Goal: Navigation & Orientation: Find specific page/section

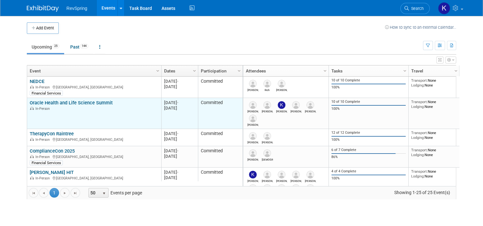
click at [57, 101] on link "Oracle Health and Life Science Summit" at bounding box center [71, 103] width 83 height 6
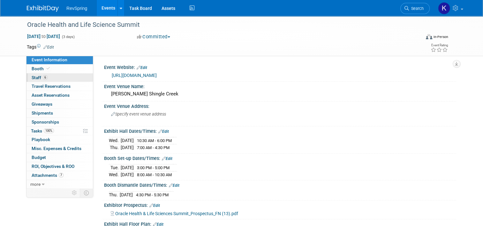
click at [47, 80] on link "6 Staff 6" at bounding box center [60, 77] width 66 height 9
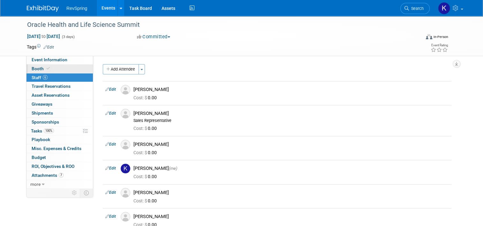
click at [47, 68] on link "Booth" at bounding box center [60, 69] width 66 height 9
